Goal: Task Accomplishment & Management: Manage account settings

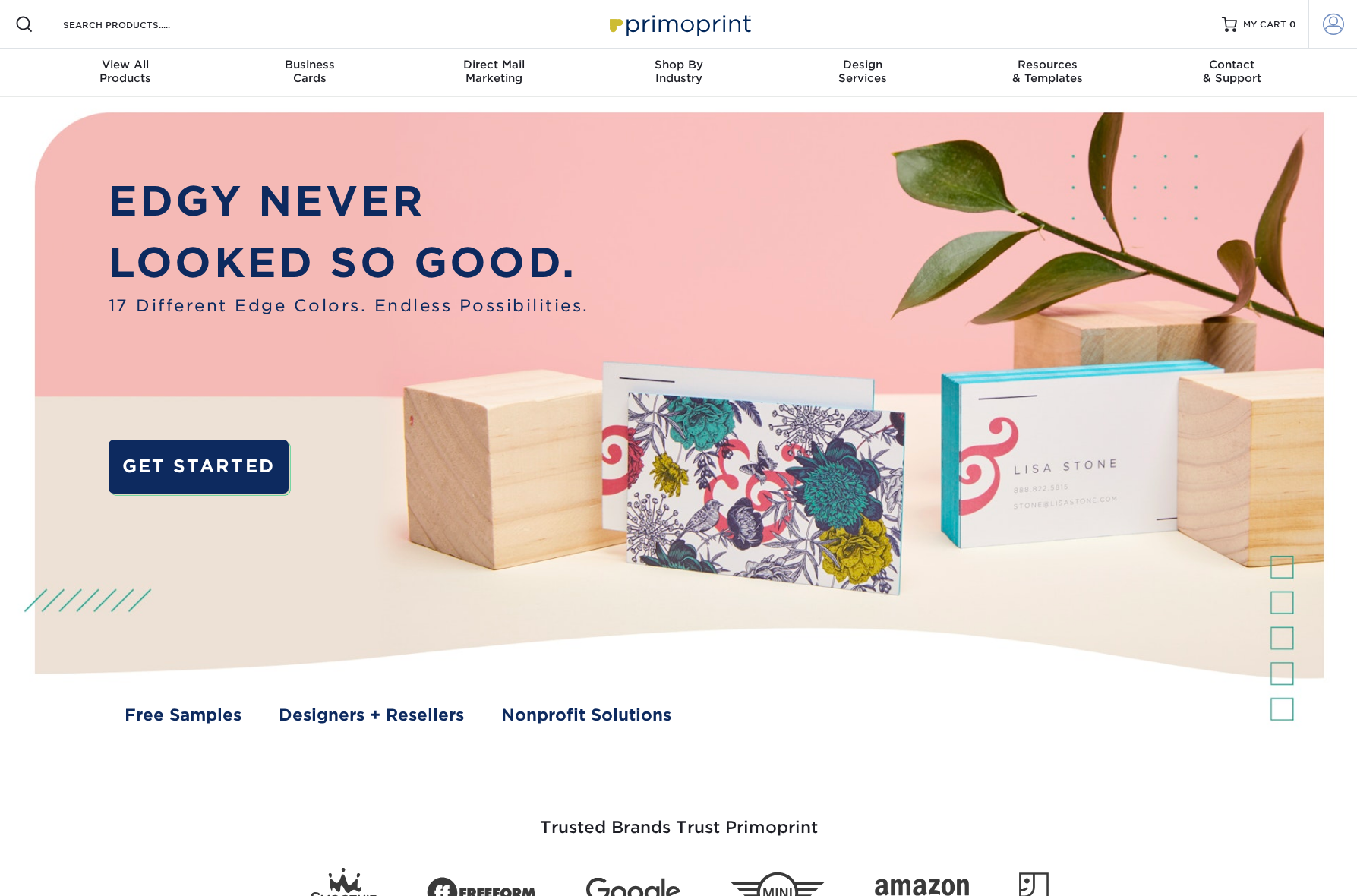
click at [1328, 17] on span at bounding box center [1332, 24] width 21 height 21
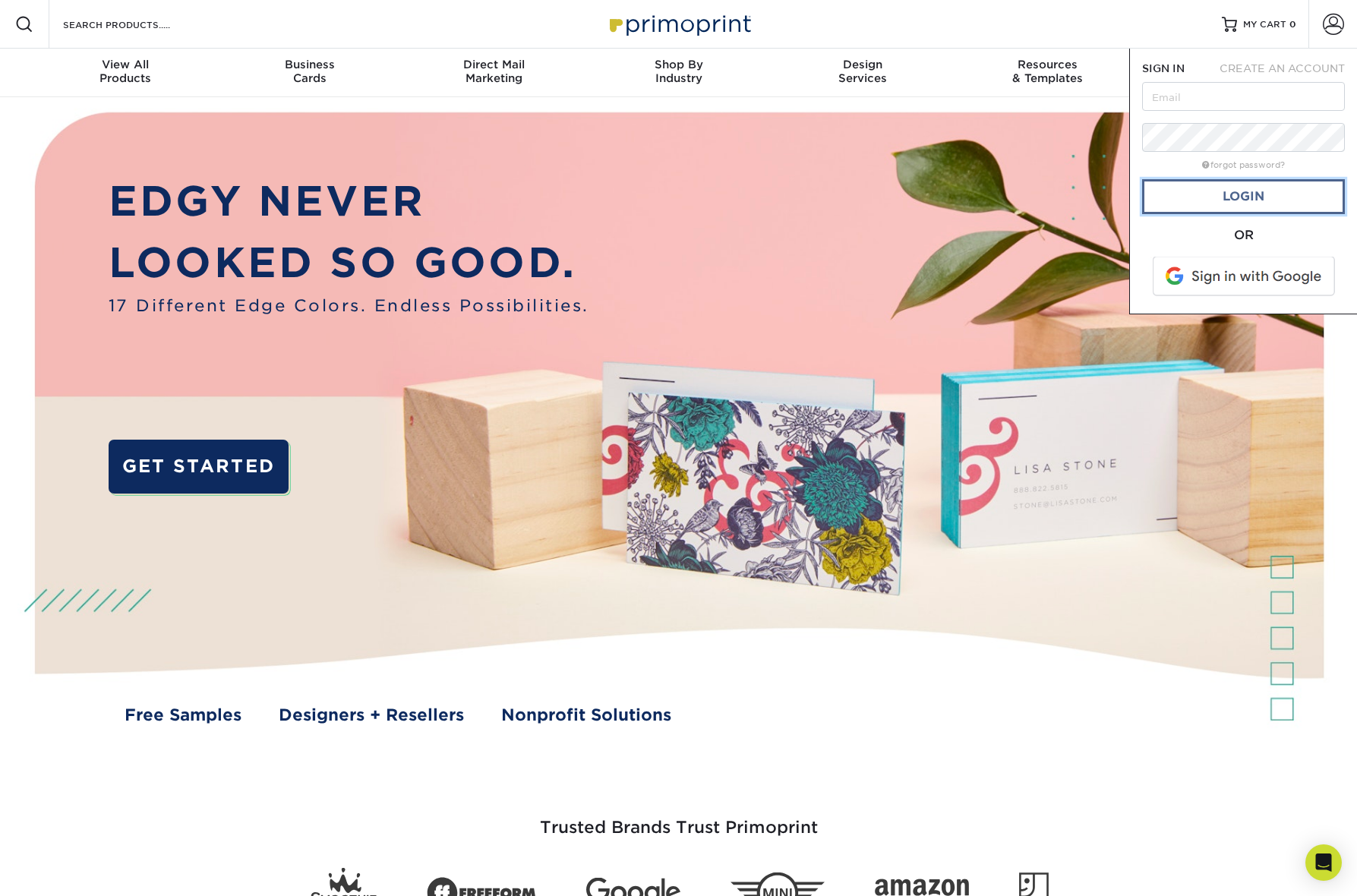
click at [1225, 205] on link "Login" at bounding box center [1243, 196] width 203 height 35
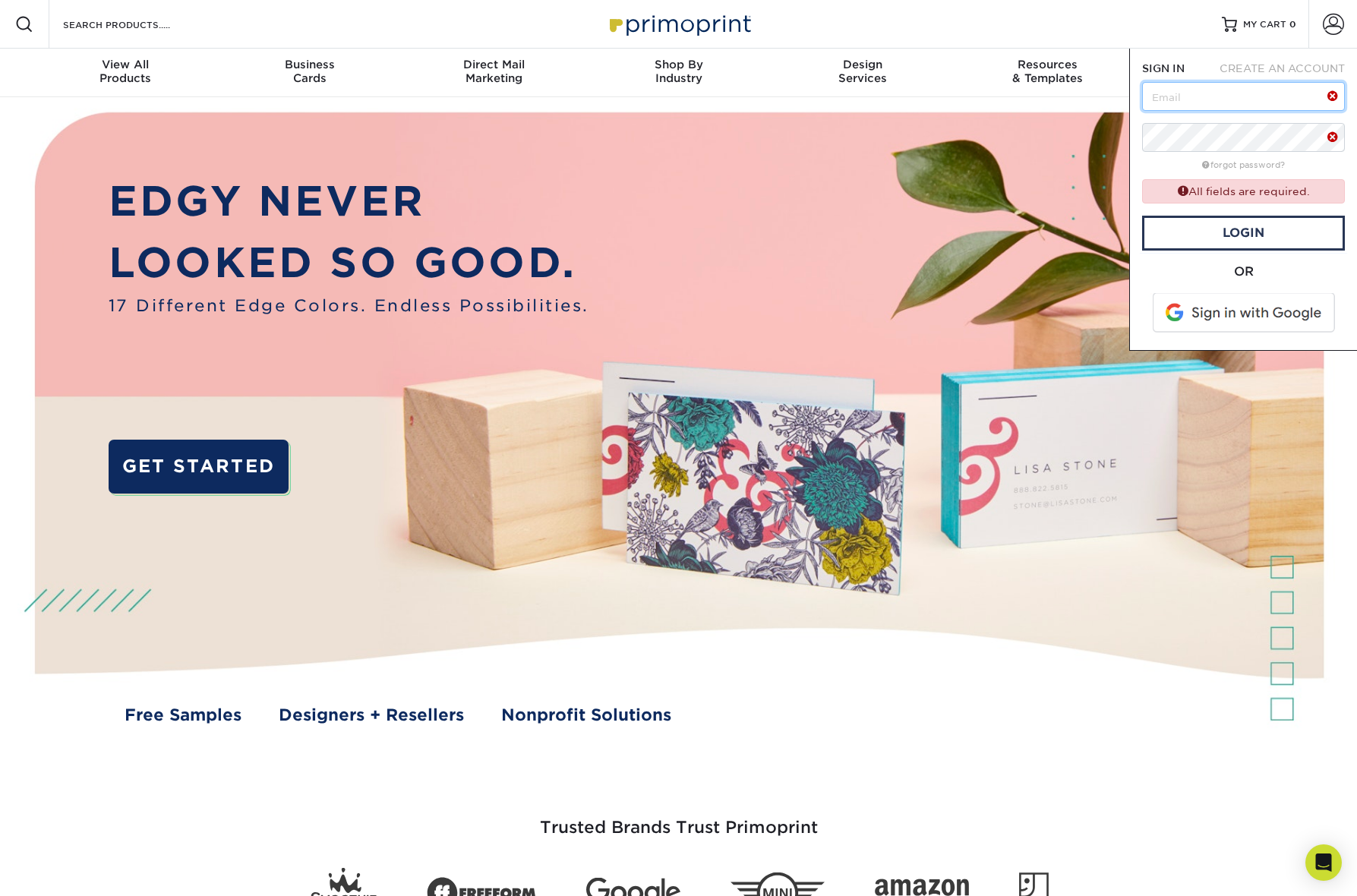
click at [1229, 100] on input "text" at bounding box center [1243, 96] width 203 height 29
type input "[EMAIL_ADDRESS][DOMAIN_NAME]"
click at [1247, 224] on link "Login" at bounding box center [1243, 232] width 203 height 35
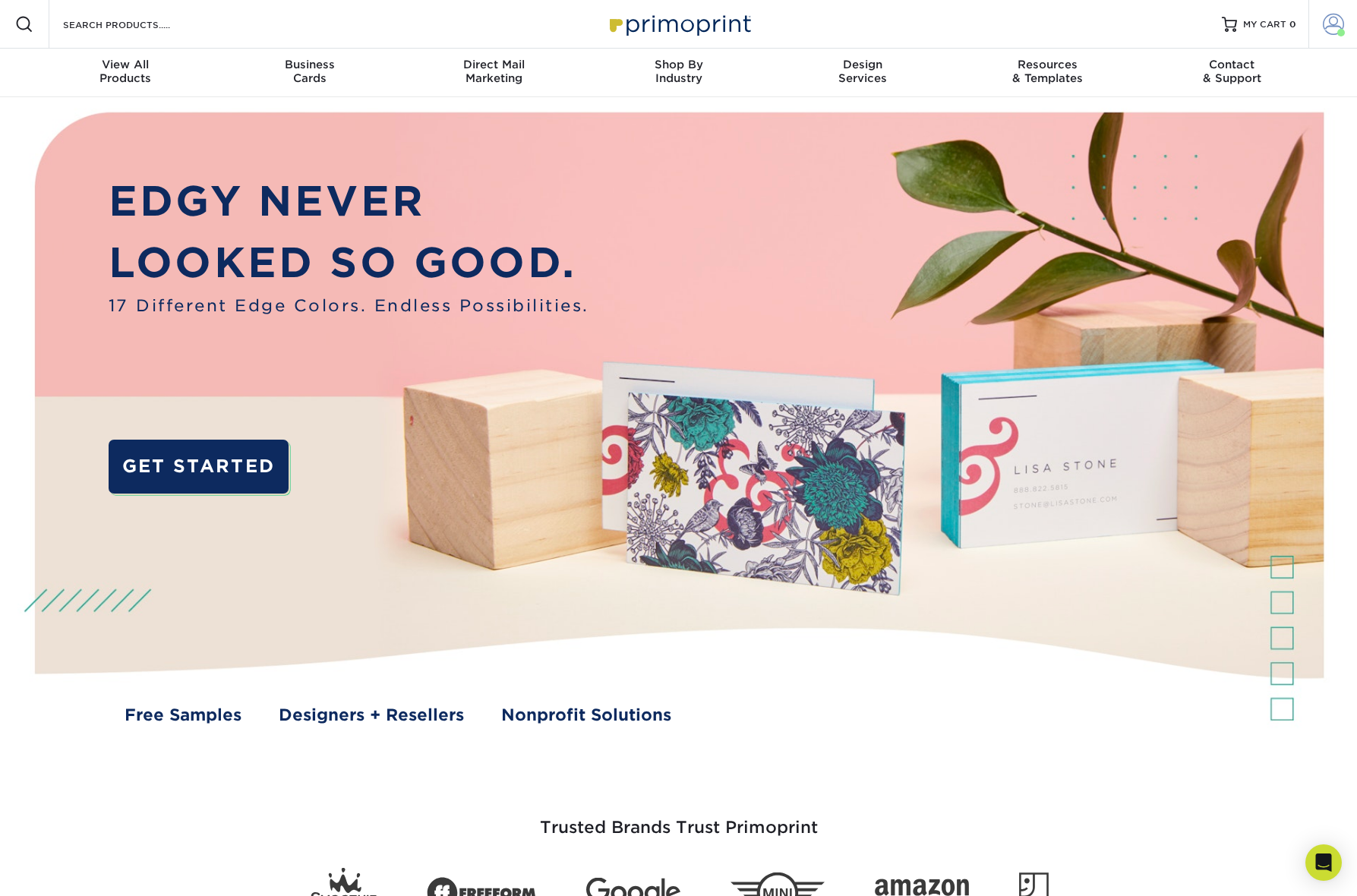
click at [1331, 20] on span at bounding box center [1332, 24] width 21 height 21
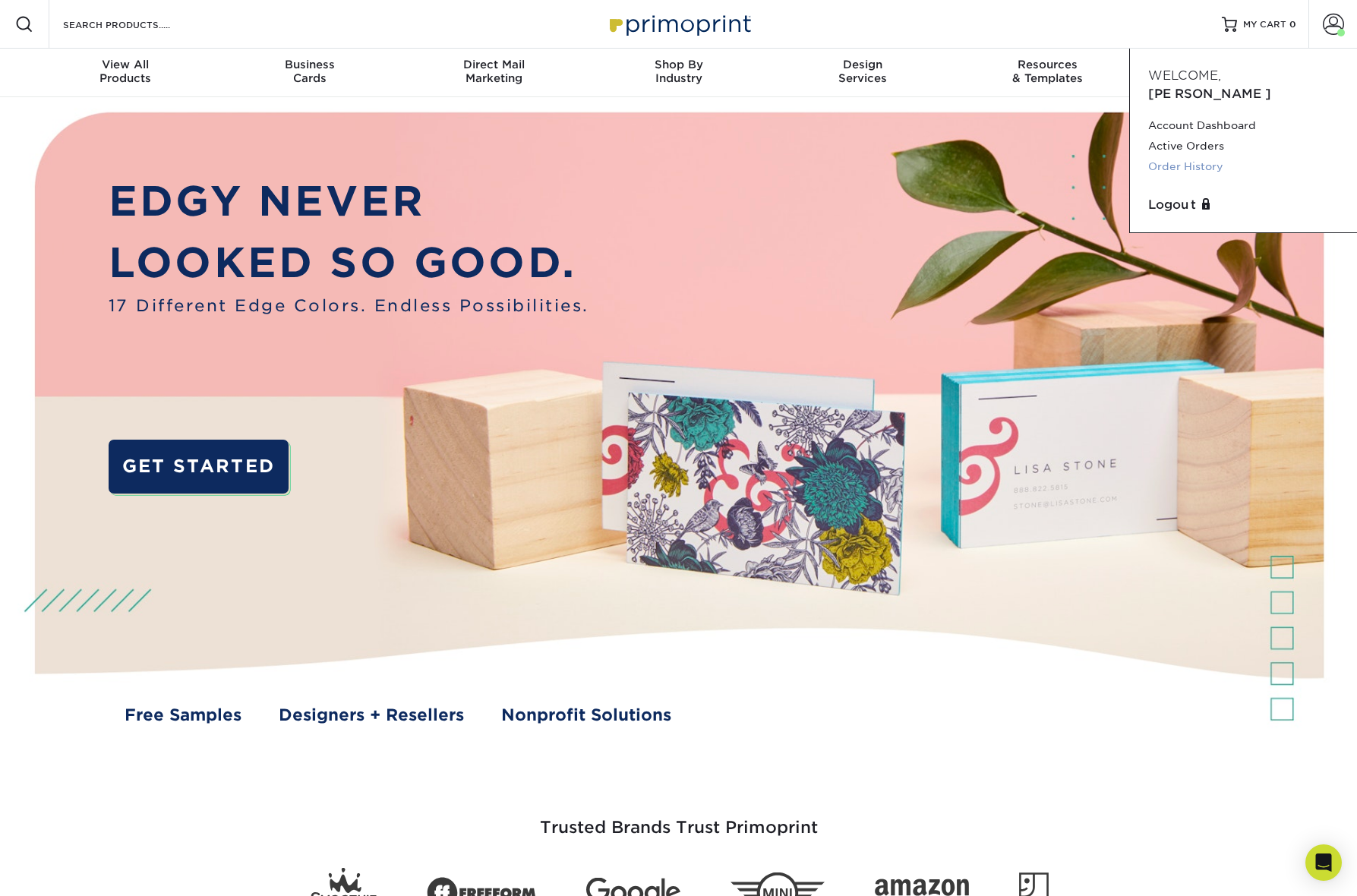
click at [1197, 157] on link "Order History" at bounding box center [1244, 167] width 191 height 21
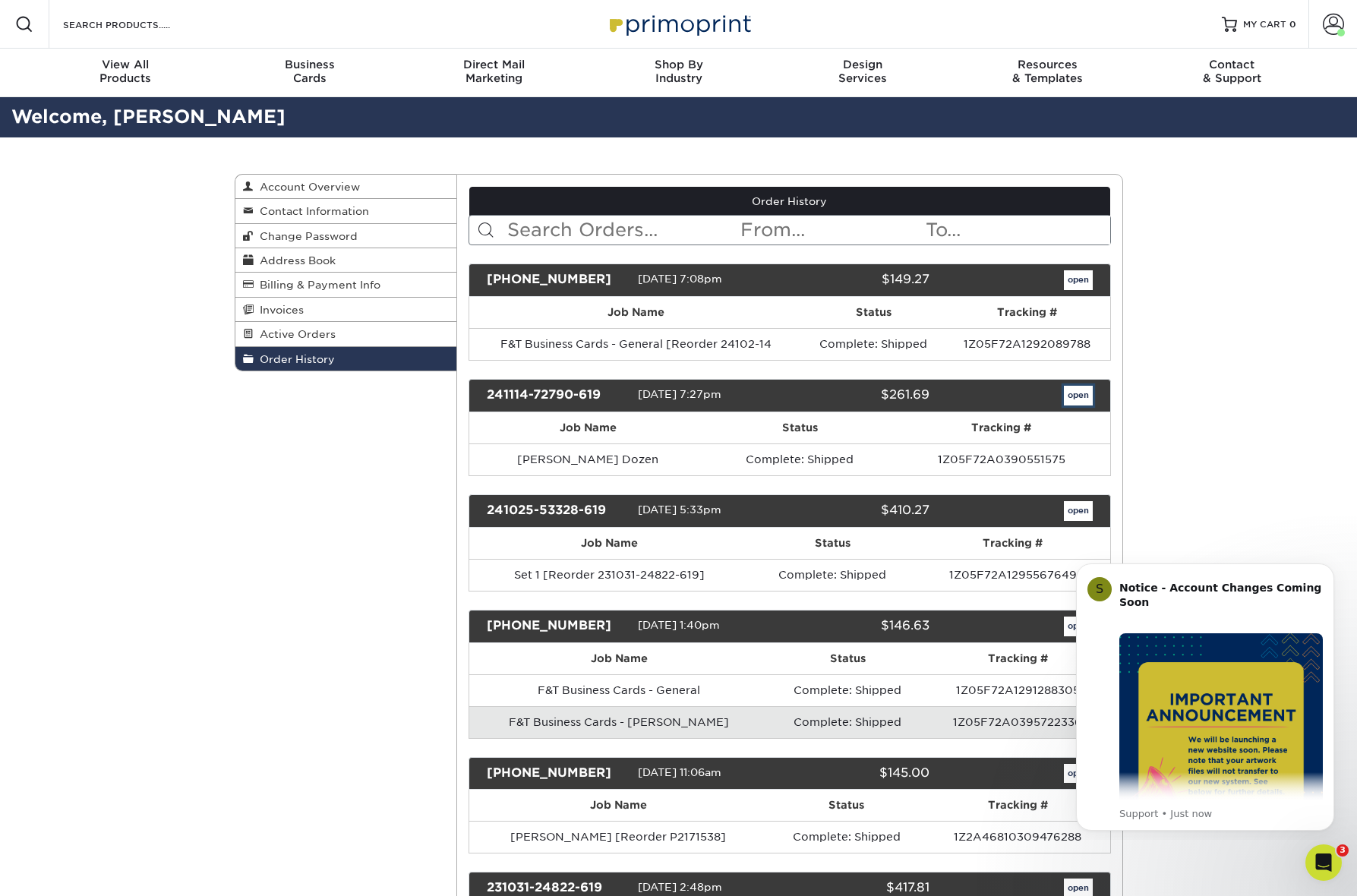
click at [1085, 386] on link "open" at bounding box center [1078, 396] width 29 height 20
